Goal: Find specific page/section: Find specific page/section

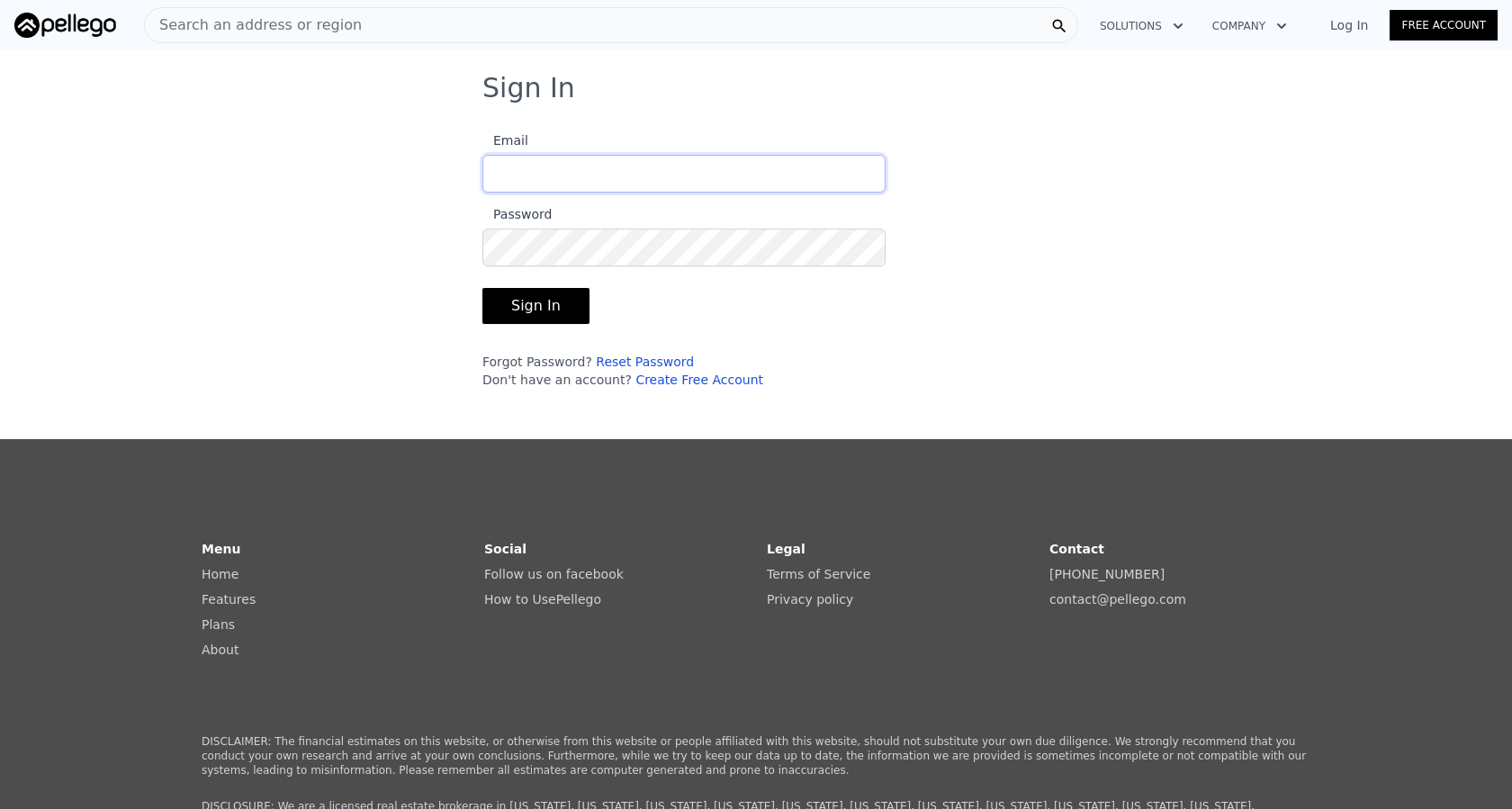
type input "[EMAIL_ADDRESS][DOMAIN_NAME]"
click at [538, 304] on button "Sign In" at bounding box center [536, 305] width 108 height 36
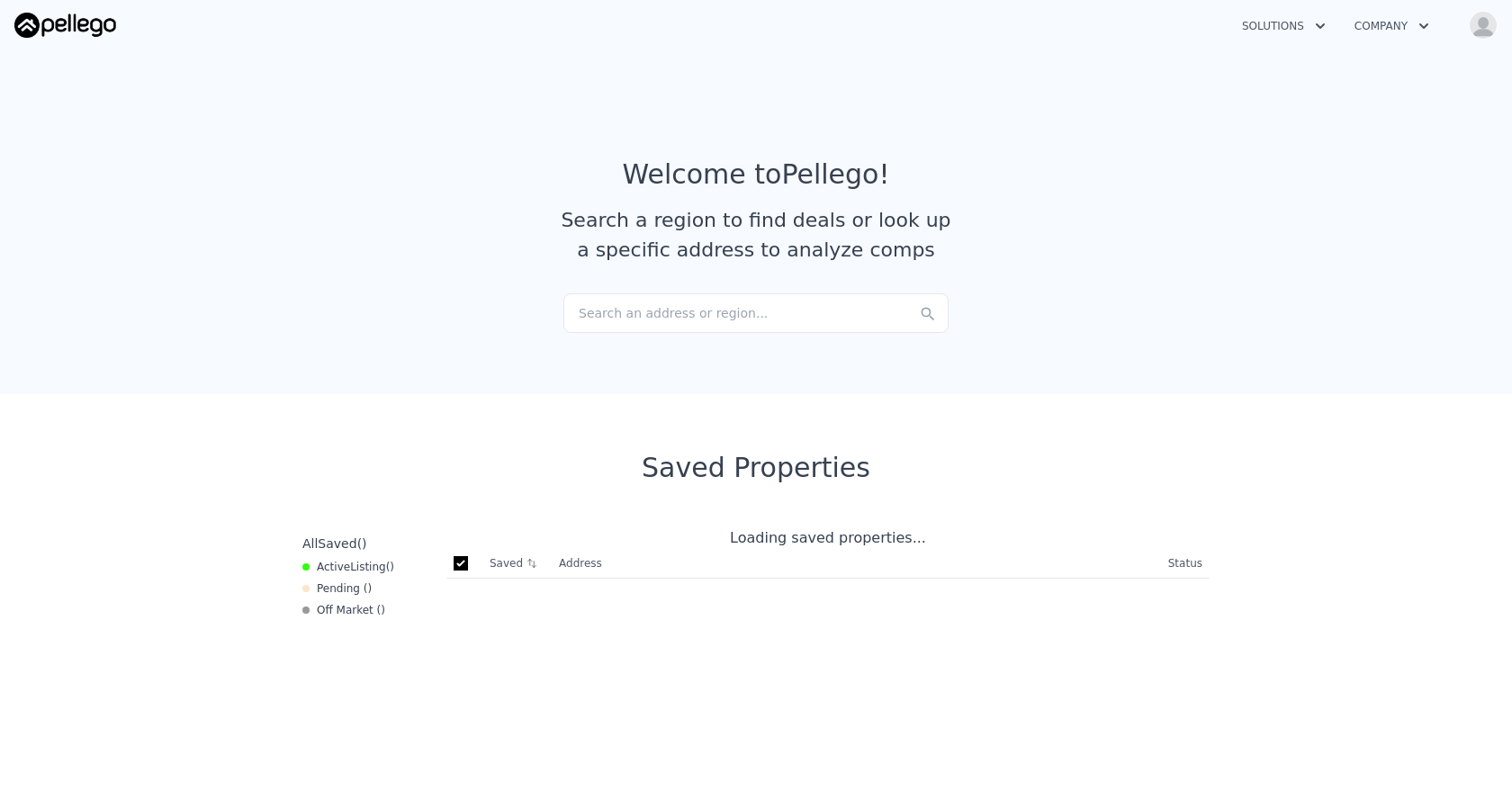
checkbox input "true"
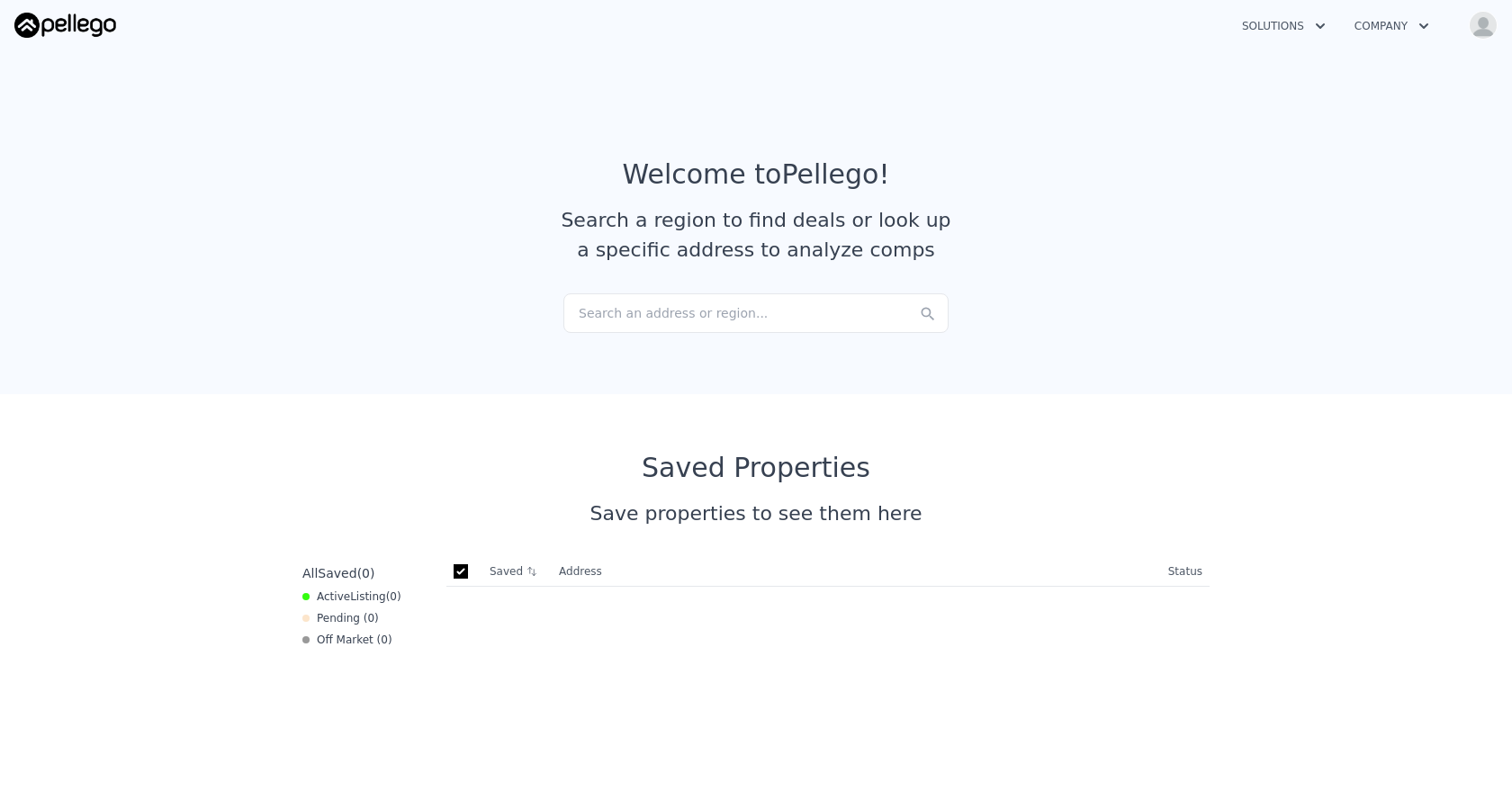
click at [740, 317] on div "Search an address or region..." at bounding box center [756, 313] width 385 height 40
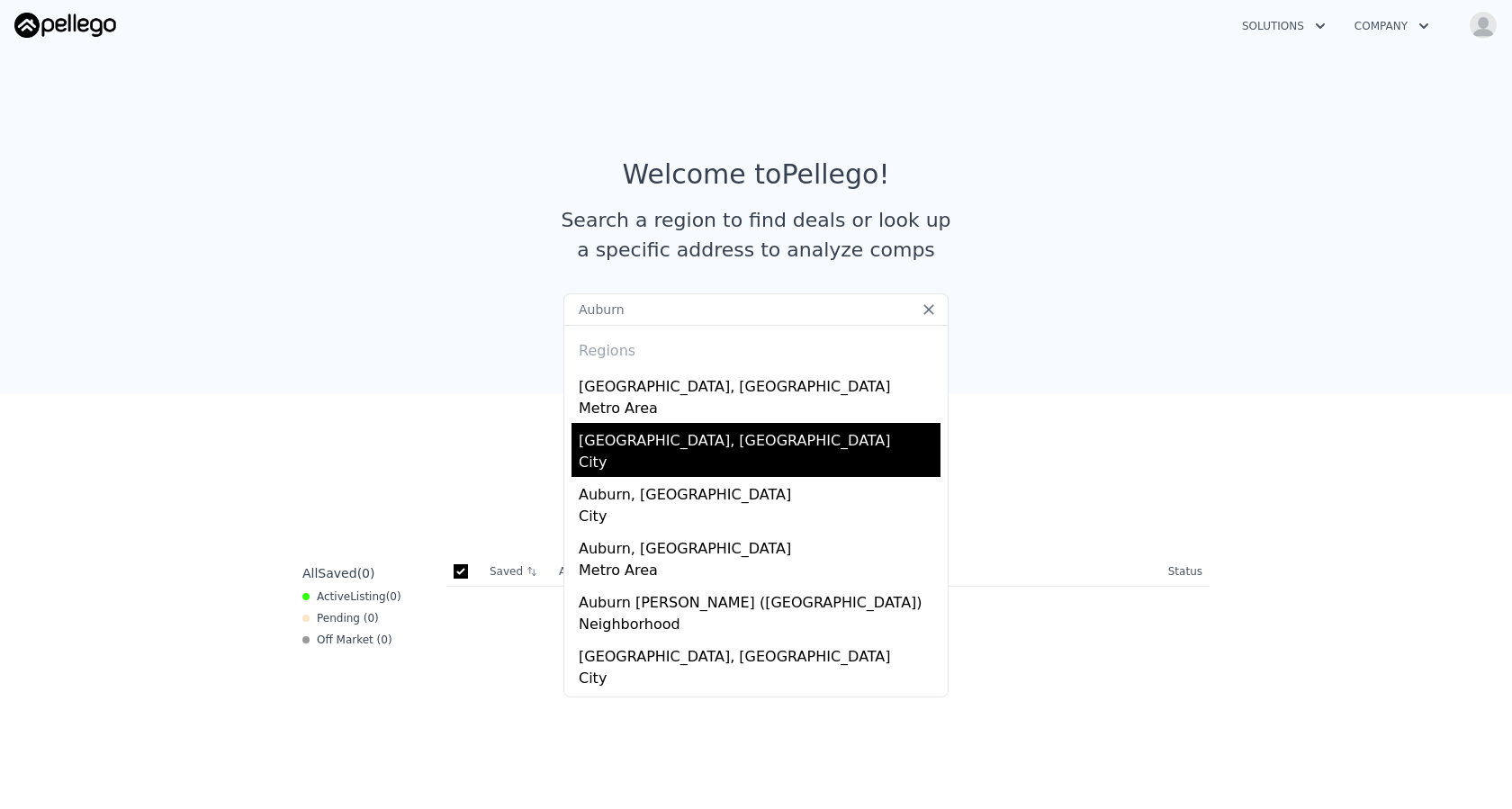
type input "Auburn"
click at [643, 445] on div "[GEOGRAPHIC_DATA], [GEOGRAPHIC_DATA]" at bounding box center [760, 437] width 362 height 28
